Goal: Task Accomplishment & Management: Complete application form

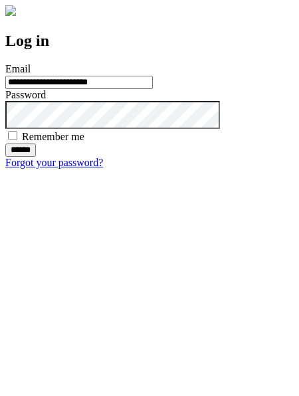
type input "**********"
click at [36, 157] on input "******" at bounding box center [20, 149] width 31 height 13
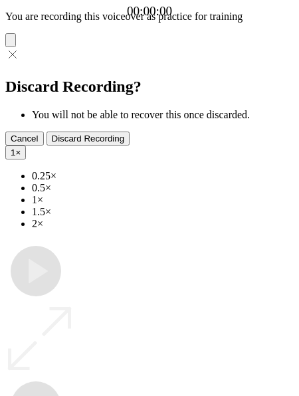
type input "**********"
